Goal: Transaction & Acquisition: Purchase product/service

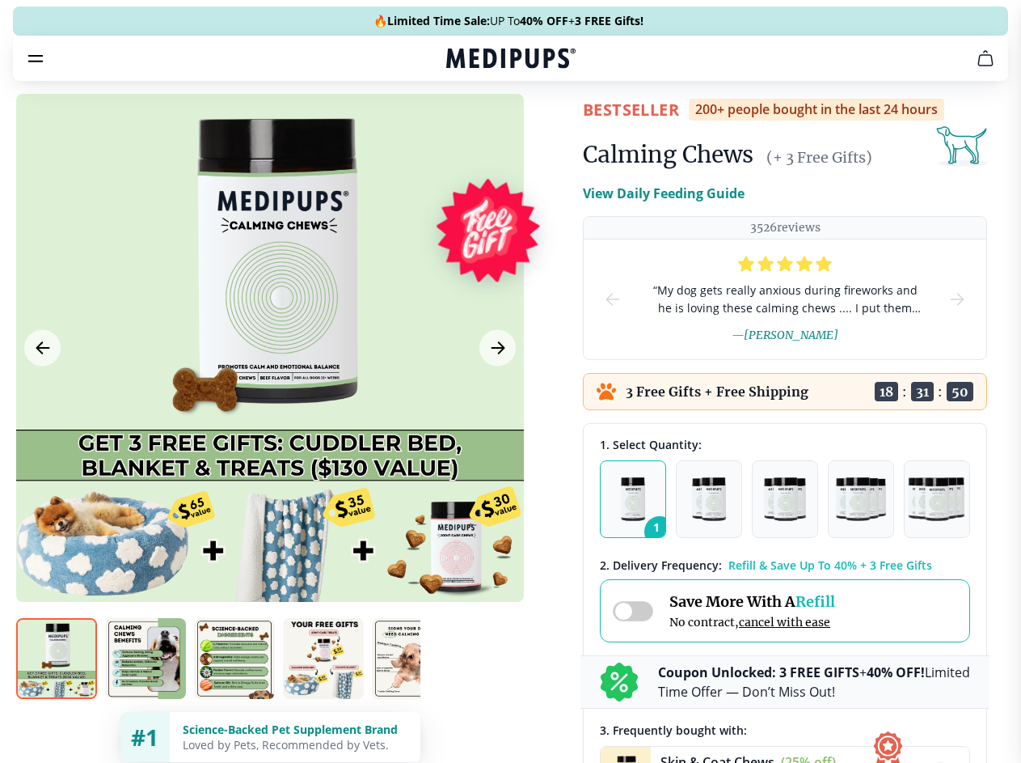
click at [465, 129] on span "Supplements" at bounding box center [505, 137] width 81 height 16
click at [547, 128] on icon "button" at bounding box center [556, 137] width 19 height 19
click at [976, 68] on icon "cart" at bounding box center [985, 58] width 19 height 19
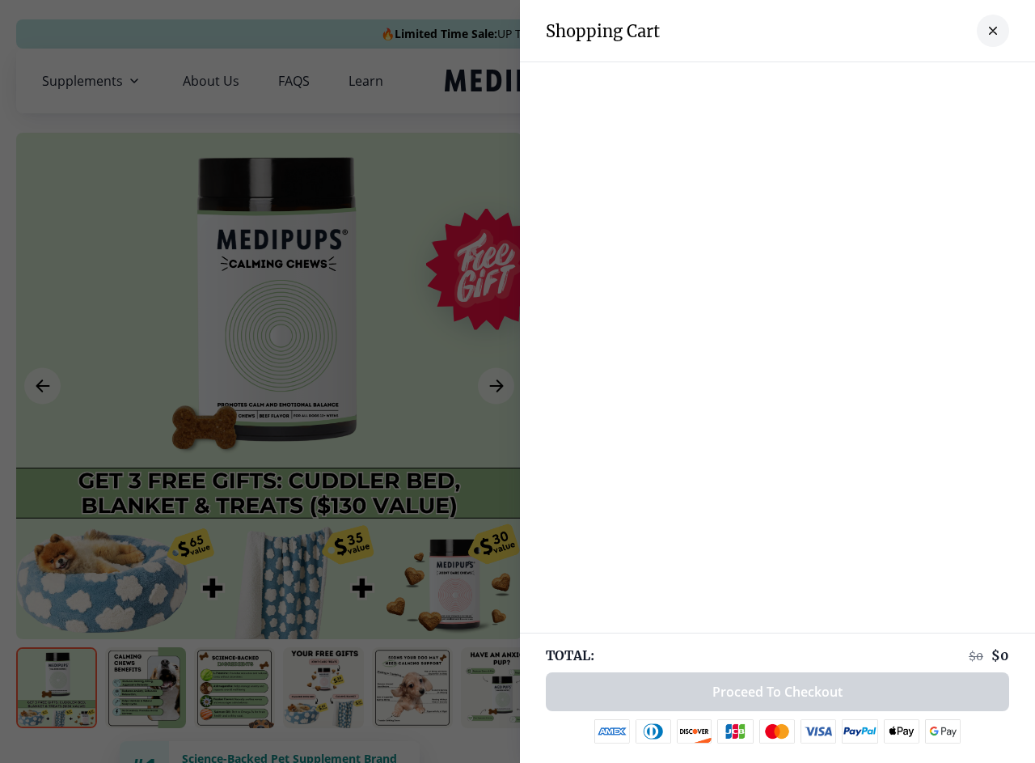
click at [786, 81] on div at bounding box center [777, 78] width 515 height 32
click at [913, 81] on div at bounding box center [777, 78] width 515 height 32
click at [966, 81] on div at bounding box center [777, 78] width 515 height 32
click at [269, 386] on div at bounding box center [517, 381] width 1035 height 763
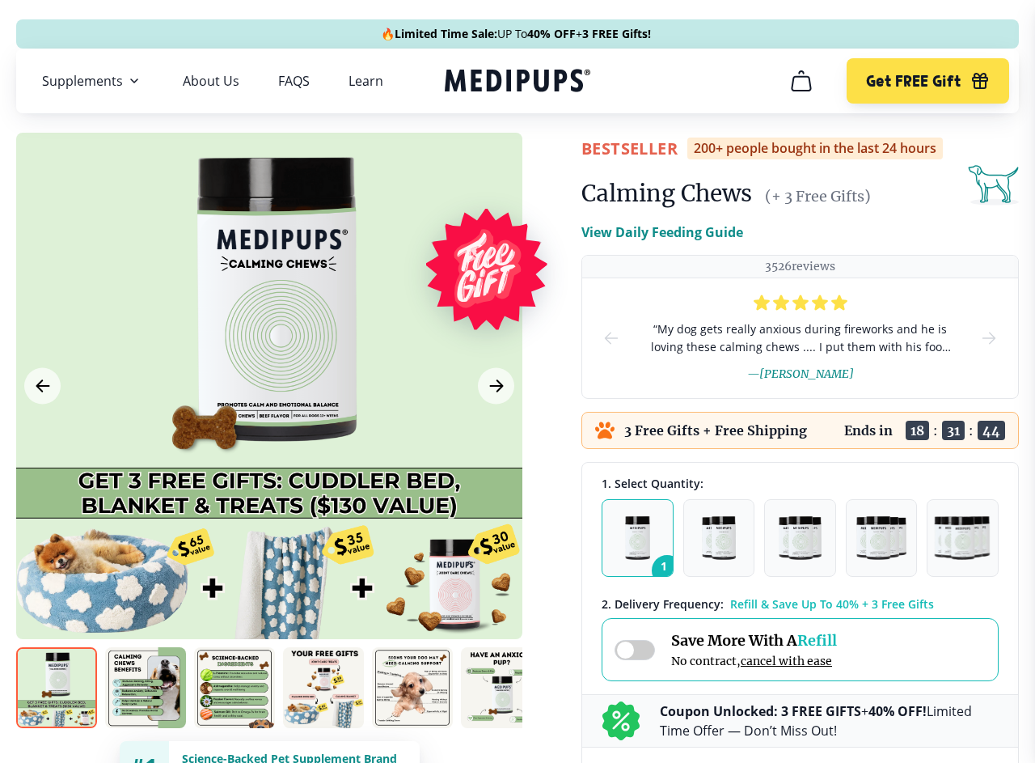
click at [42, 386] on icon "Previous Image" at bounding box center [42, 385] width 12 height 11
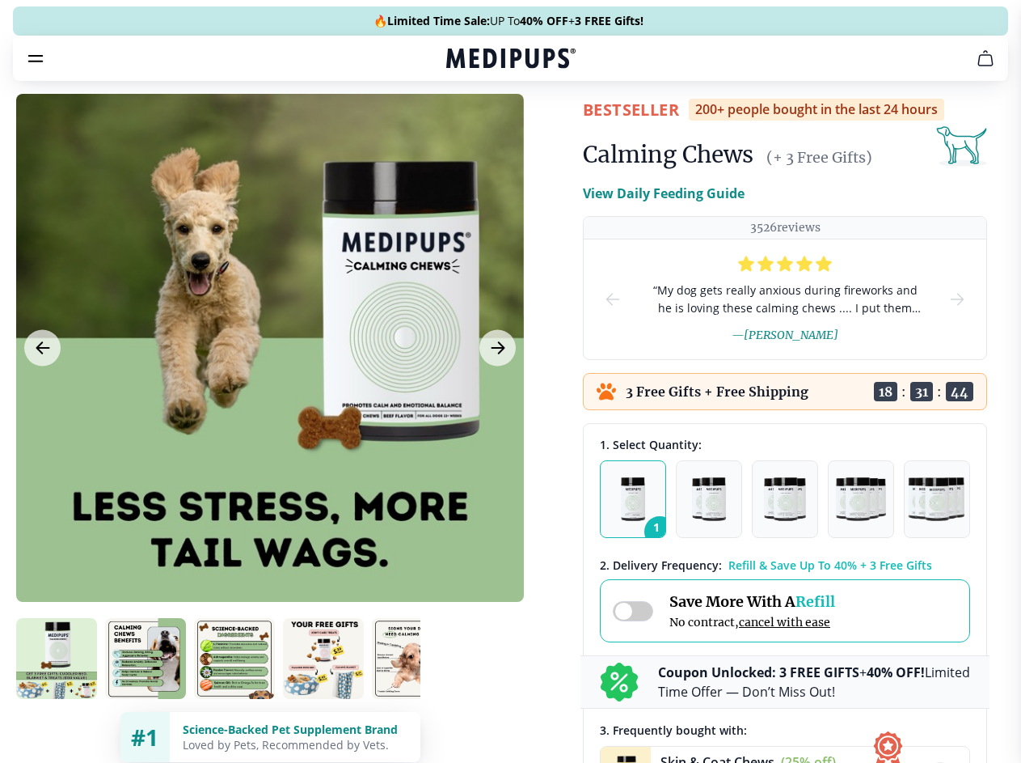
click at [496, 353] on icon "Next Image" at bounding box center [498, 347] width 12 height 11
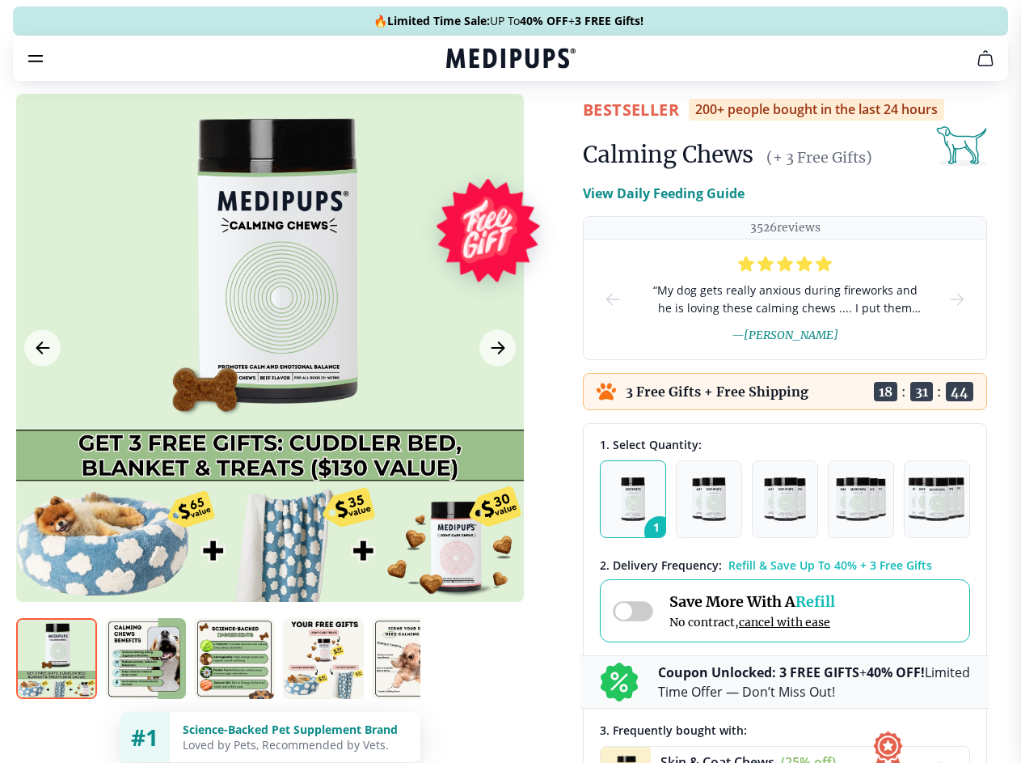
click at [57, 687] on img at bounding box center [56, 658] width 81 height 81
